Goal: Information Seeking & Learning: Learn about a topic

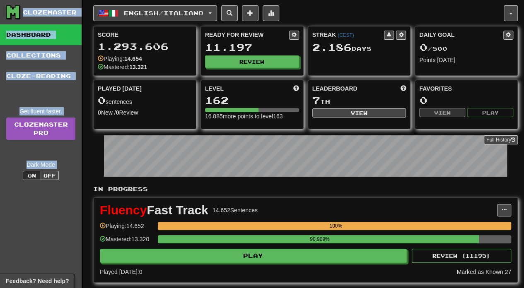
click at [12, 233] on div "Clozemaster Dashboard Collections Cloze-Reading Get fluent faster. Clozemaster …" at bounding box center [41, 165] width 83 height 331
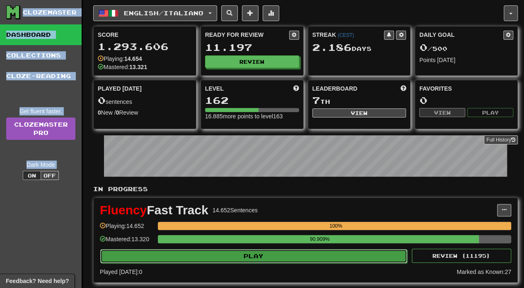
click at [286, 254] on button "Play" at bounding box center [253, 257] width 307 height 14
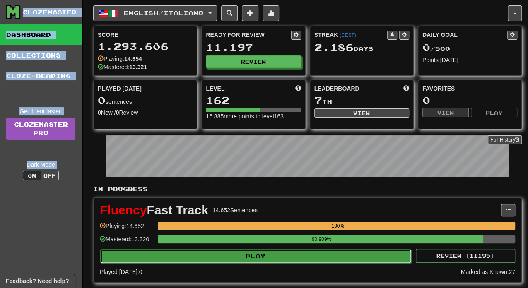
select select "**"
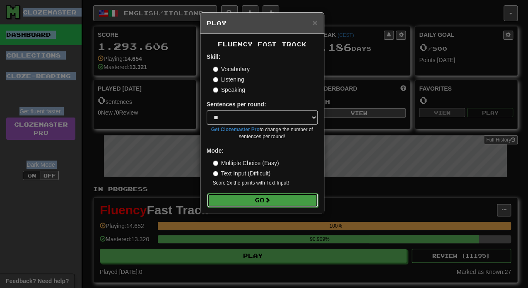
click at [279, 202] on button "Go" at bounding box center [262, 201] width 111 height 14
